Goal: Information Seeking & Learning: Learn about a topic

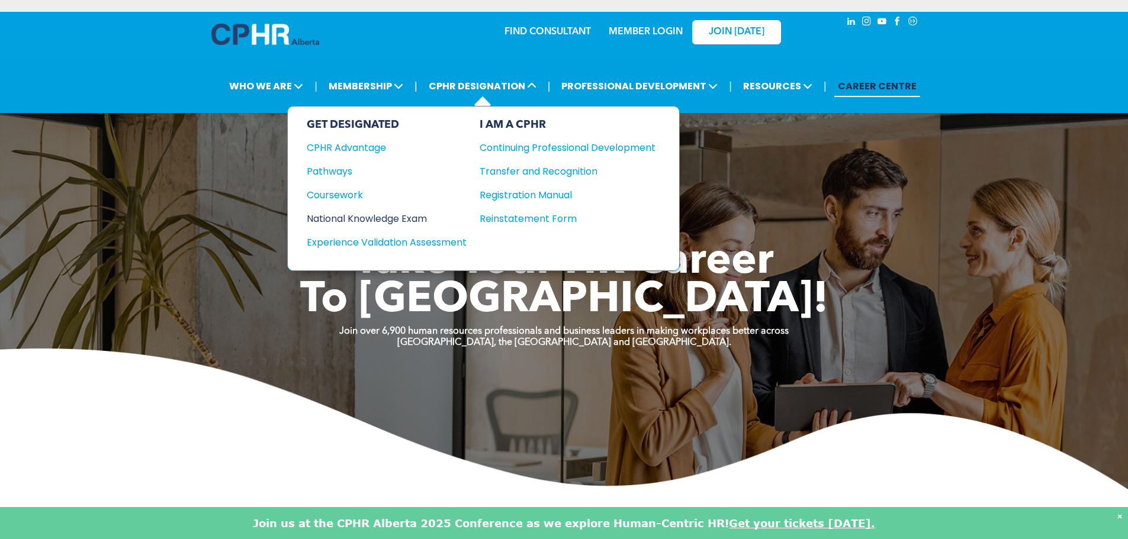
click at [346, 221] on div "National Knowledge Exam" at bounding box center [379, 218] width 144 height 15
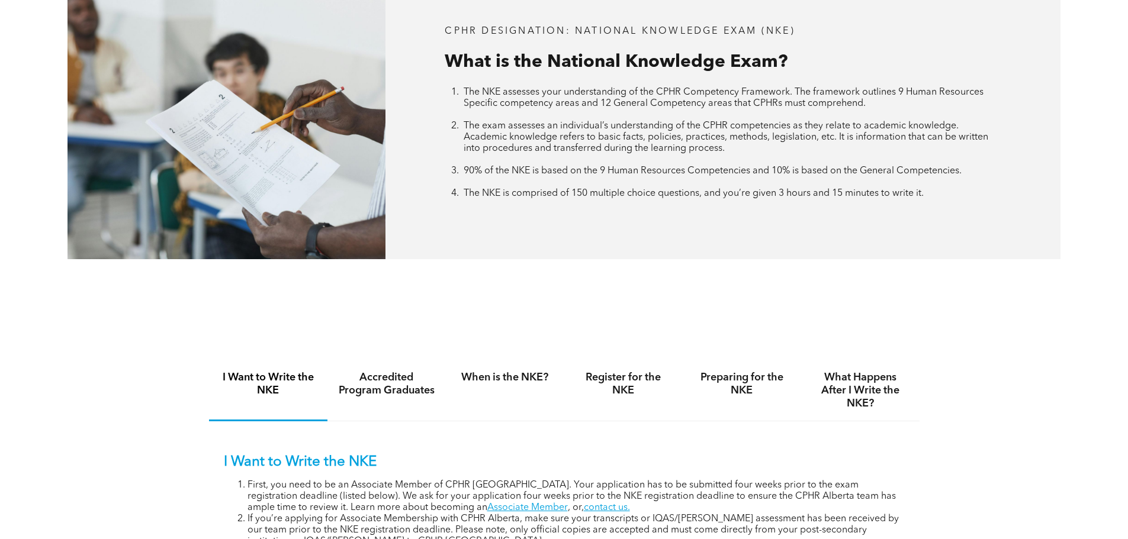
scroll to position [533, 0]
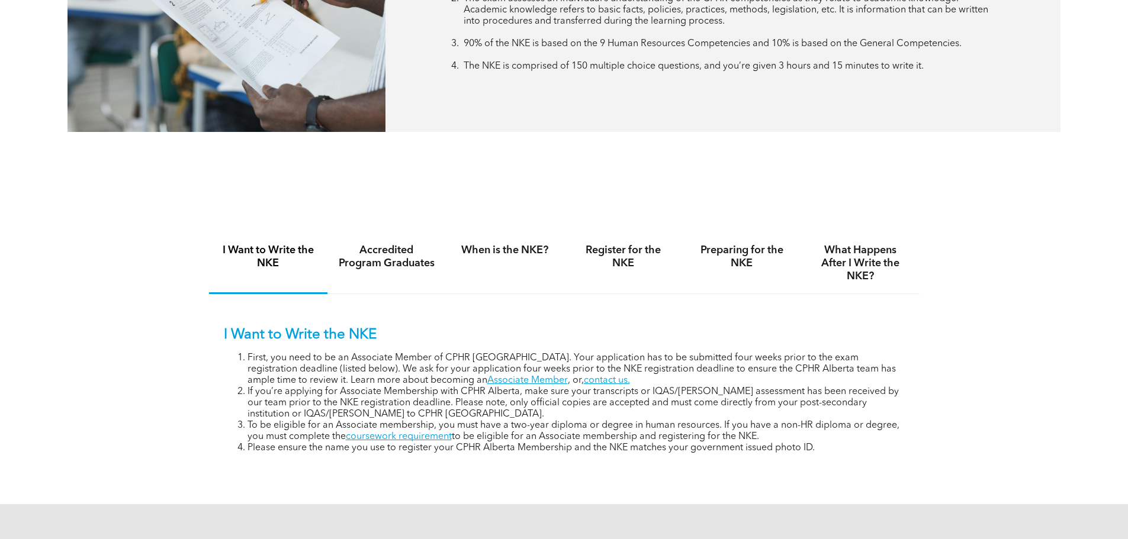
click at [392, 267] on div "Accredited Program Graduates" at bounding box center [386, 263] width 118 height 61
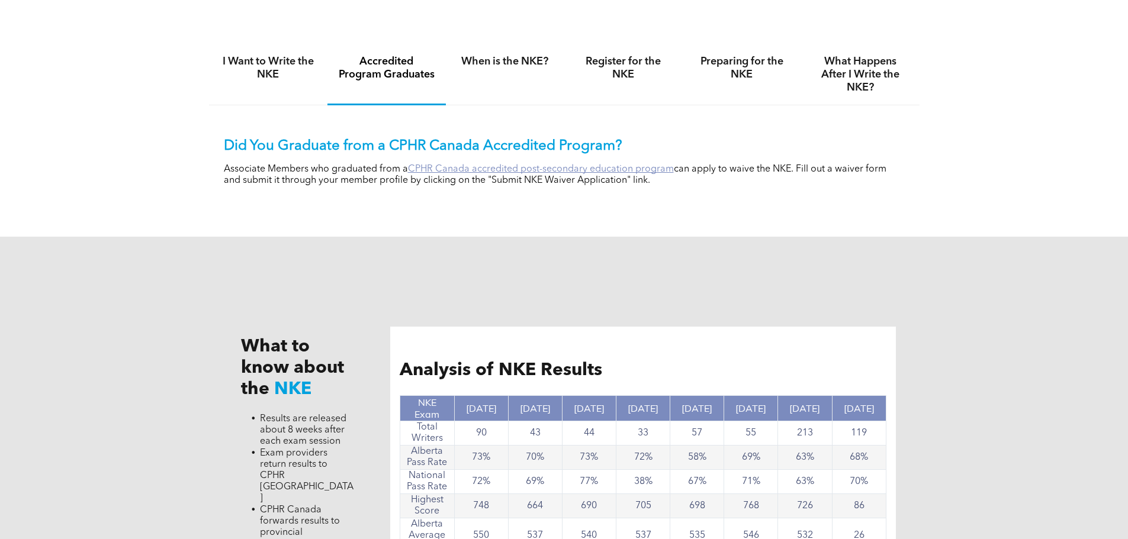
scroll to position [829, 0]
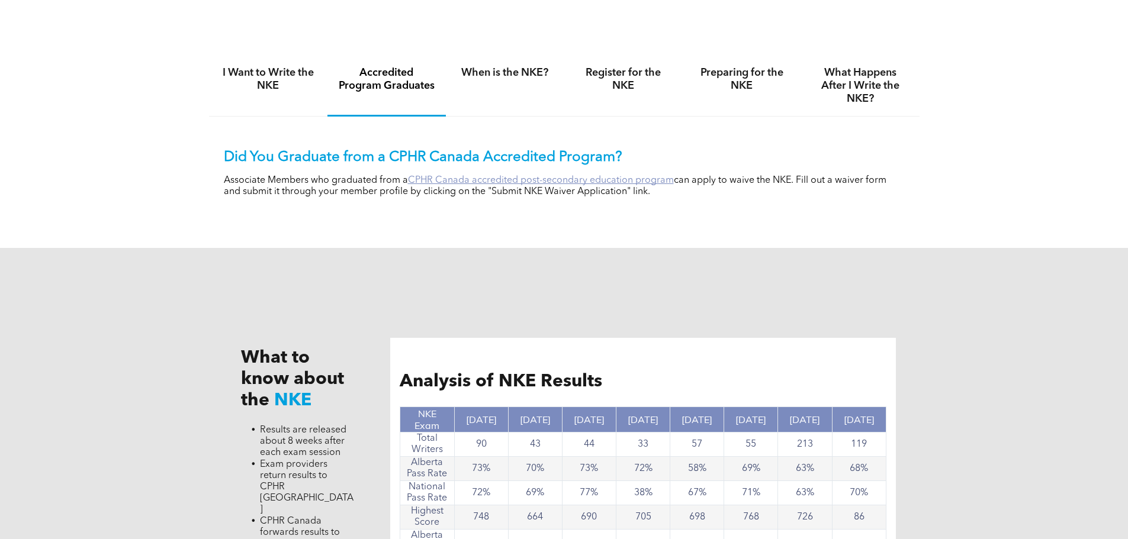
click at [509, 176] on link "CPHR Canada accredited post-secondary education program" at bounding box center [541, 180] width 266 height 9
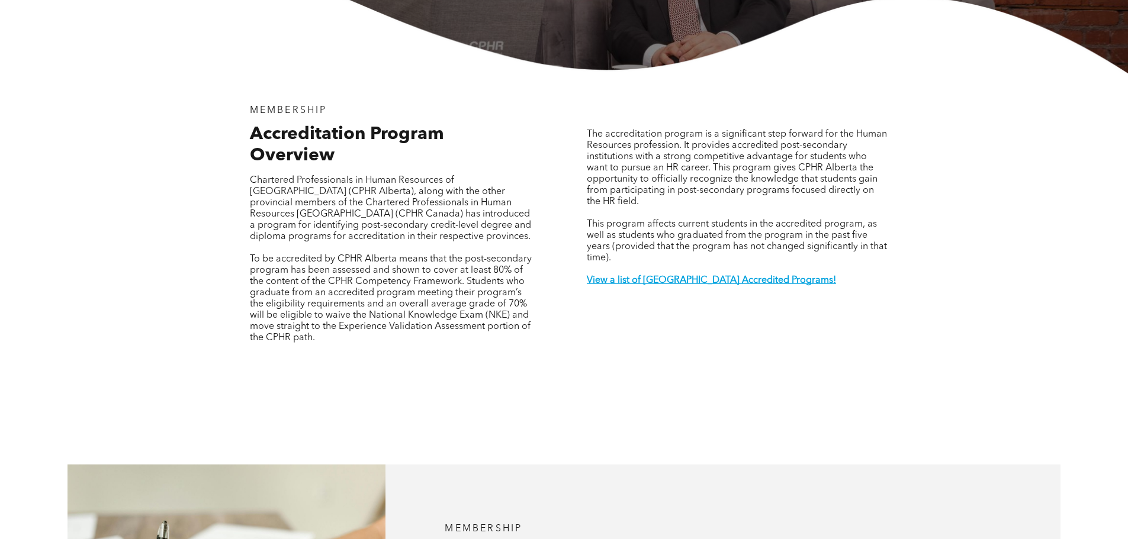
scroll to position [474, 0]
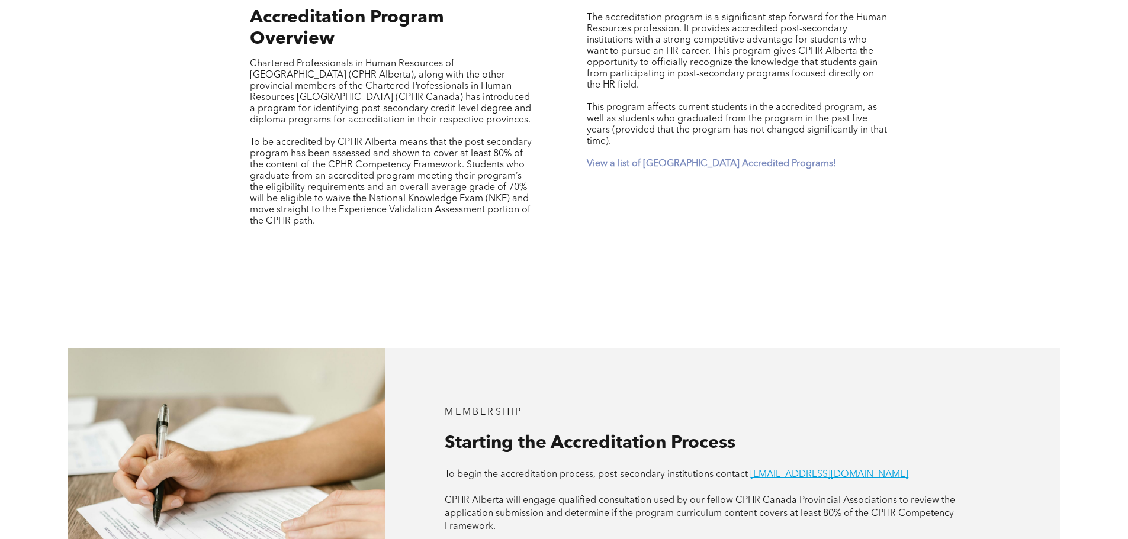
click at [614, 159] on strong "View a list of [GEOGRAPHIC_DATA] Accredited Programs!" at bounding box center [711, 163] width 249 height 9
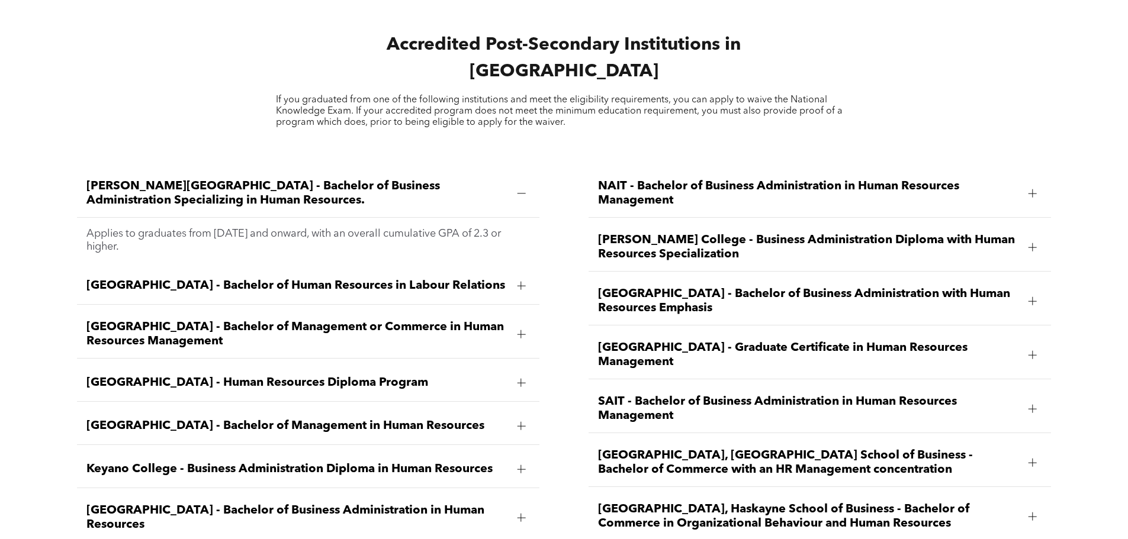
scroll to position [1747, 0]
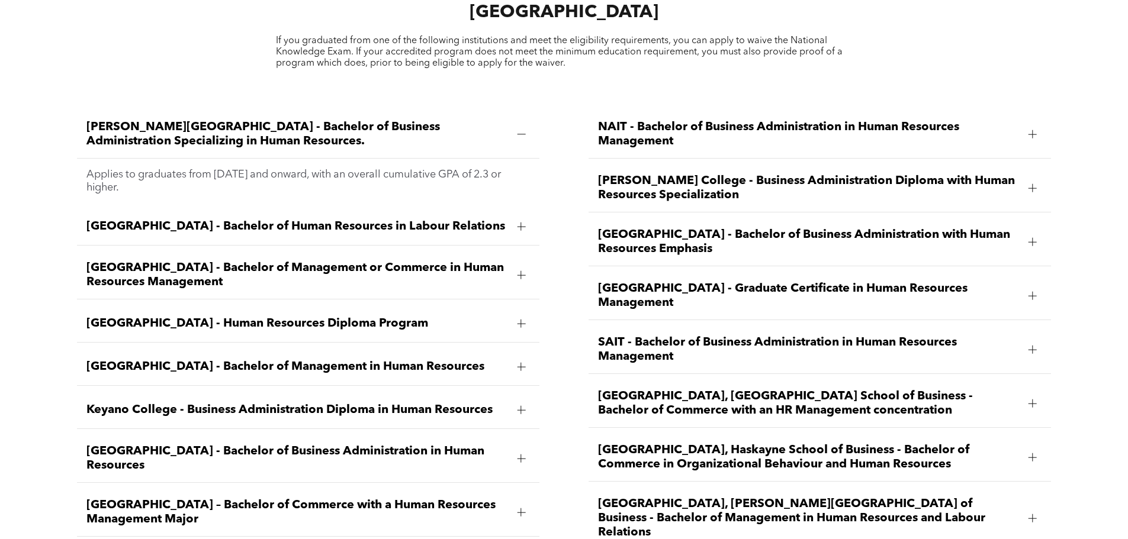
click at [989, 120] on span "NAIT - Bachelor of Business Administration in Human Resources Management" at bounding box center [808, 134] width 421 height 28
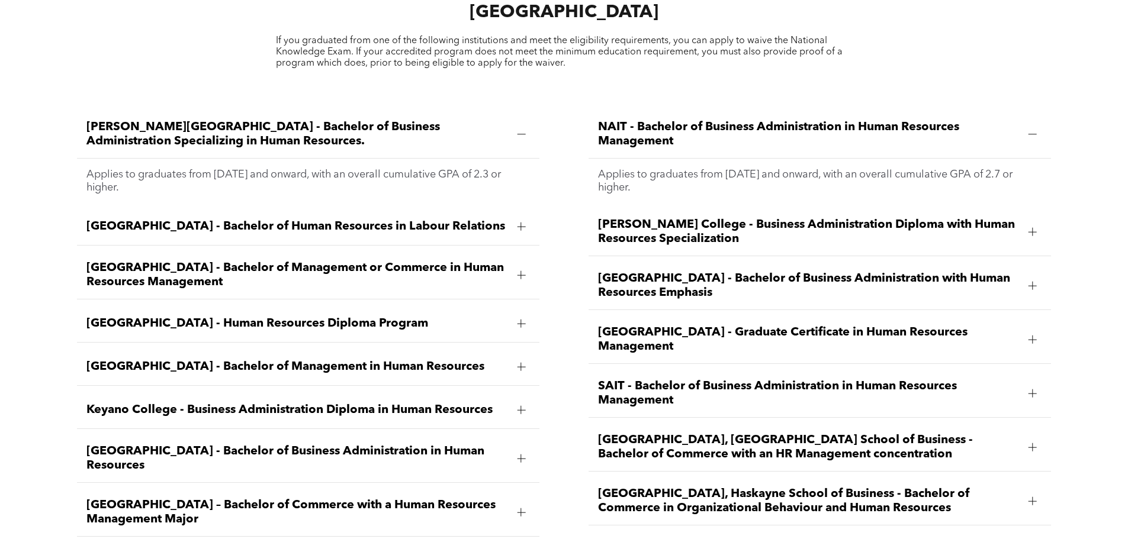
click at [502, 403] on span "Keyano College - Business Administration Diploma in Human Resources" at bounding box center [296, 410] width 421 height 14
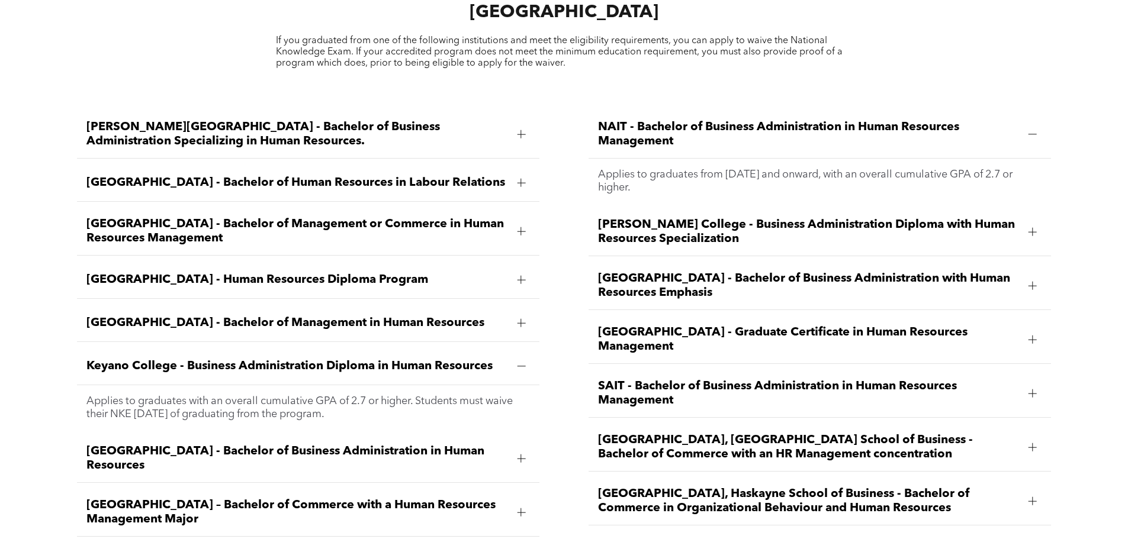
click at [517, 362] on div at bounding box center [521, 366] width 8 height 8
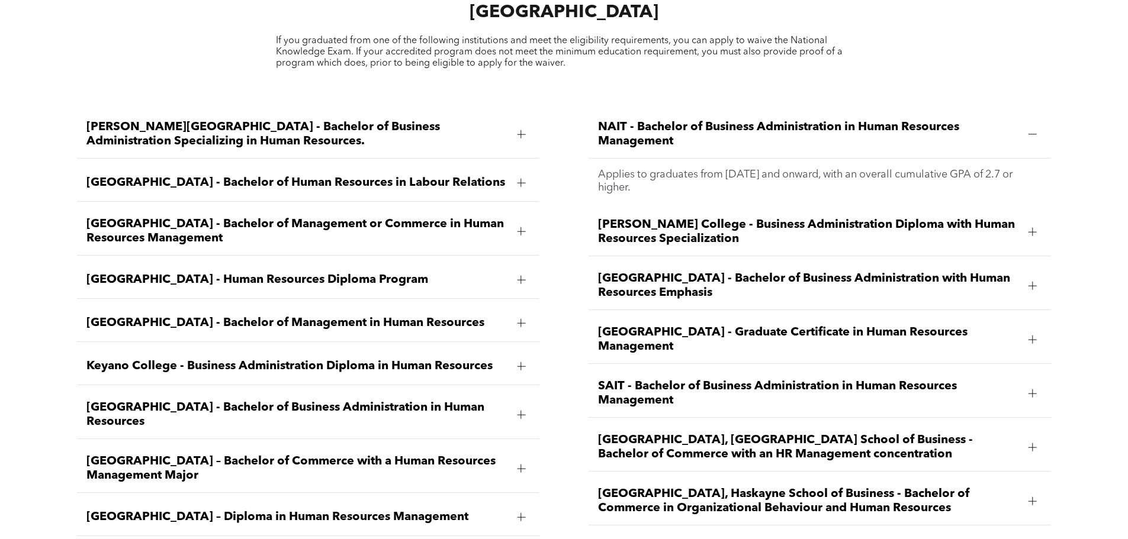
click at [992, 218] on span "Norquest College - Business Administration Diploma with Human Resources Special…" at bounding box center [808, 232] width 421 height 28
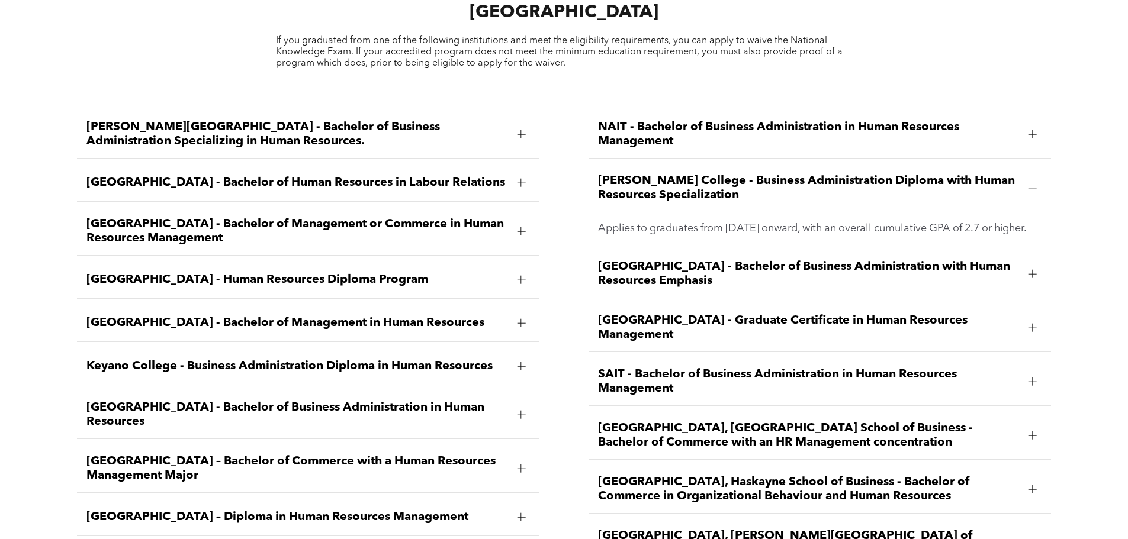
click at [1020, 165] on div "Norquest College - Business Administration Diploma with Human Resources Special…" at bounding box center [819, 189] width 462 height 48
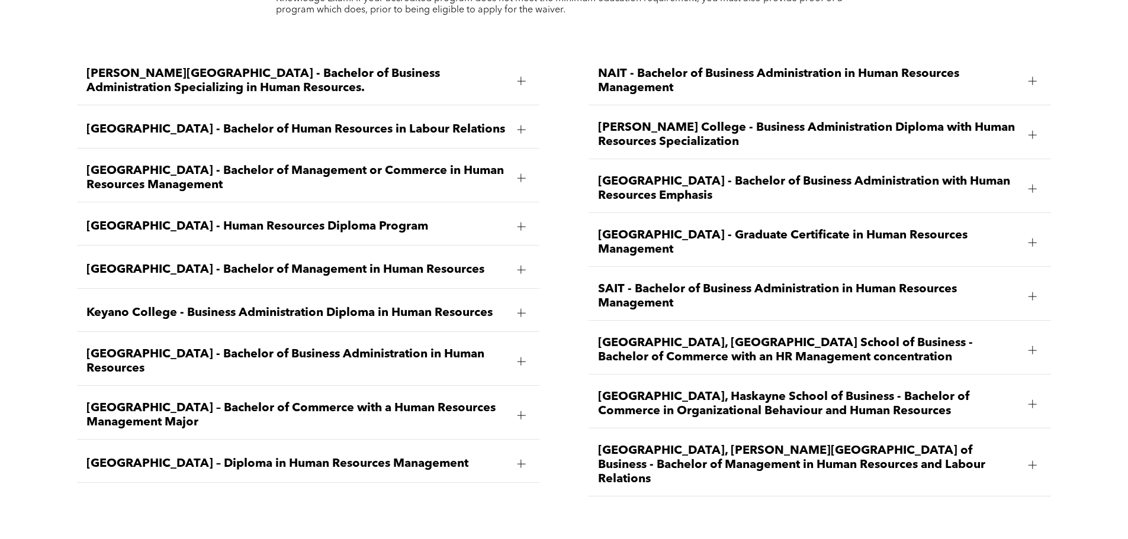
scroll to position [1865, 0]
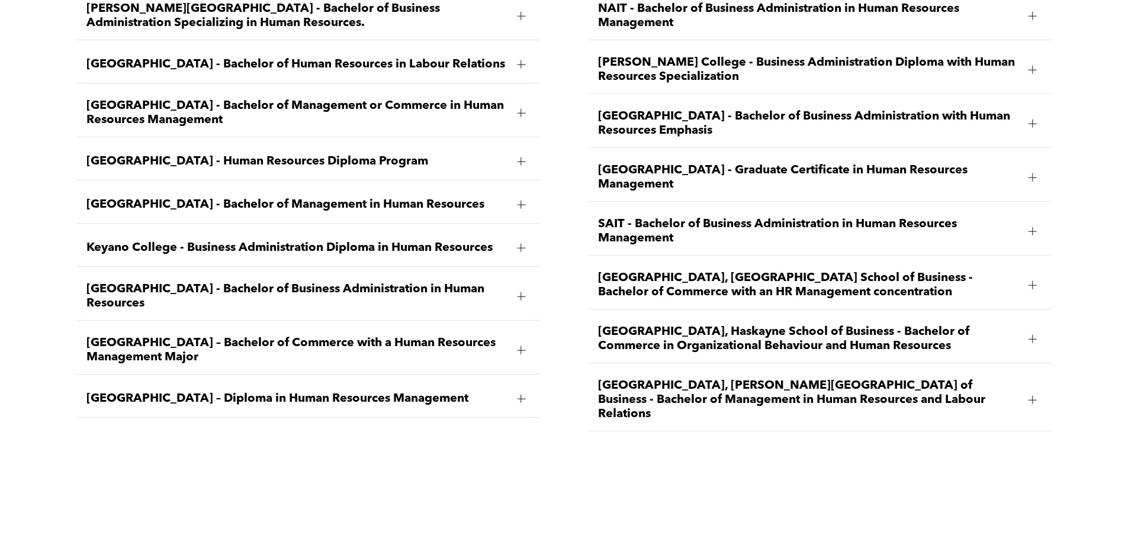
click at [867, 271] on span "University of Alberta, Alberta School of Business - Bachelor of Commerce with a…" at bounding box center [808, 285] width 421 height 28
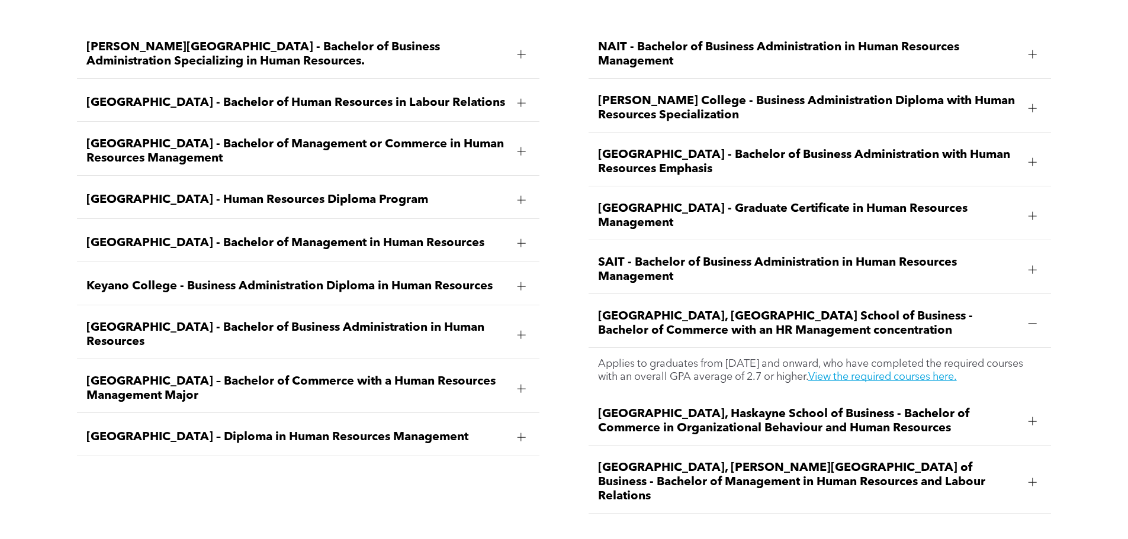
scroll to position [1806, 0]
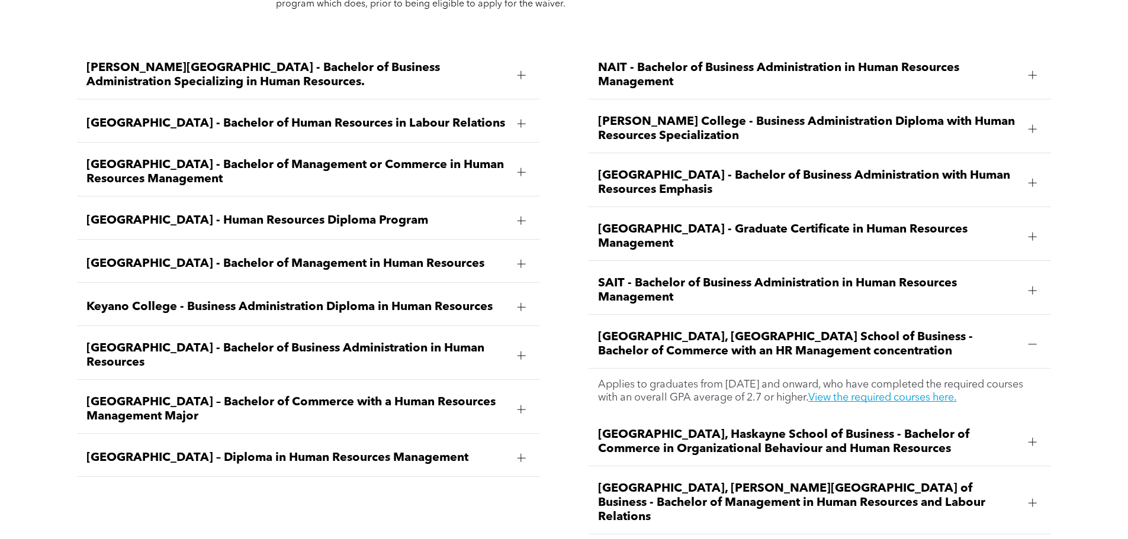
click at [794, 61] on span "NAIT - Bachelor of Business Administration in Human Resources Management" at bounding box center [808, 75] width 421 height 28
